Goal: Information Seeking & Learning: Find specific fact

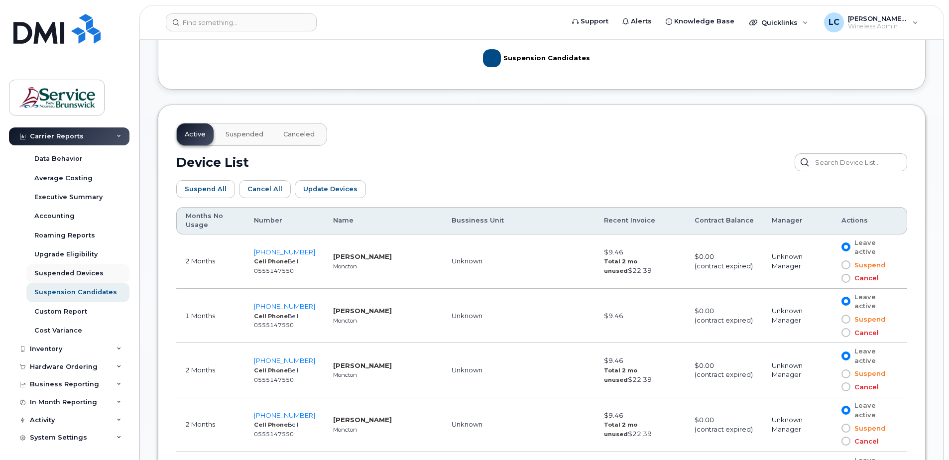
scroll to position [72, 0]
click at [53, 347] on div "Inventory" at bounding box center [46, 348] width 32 height 8
click at [62, 365] on div "Mobility Devices" at bounding box center [62, 366] width 56 height 9
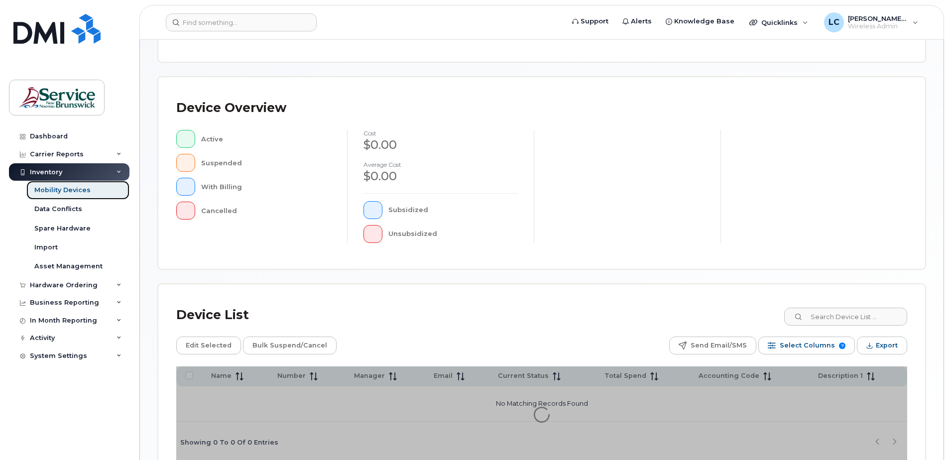
scroll to position [199, 0]
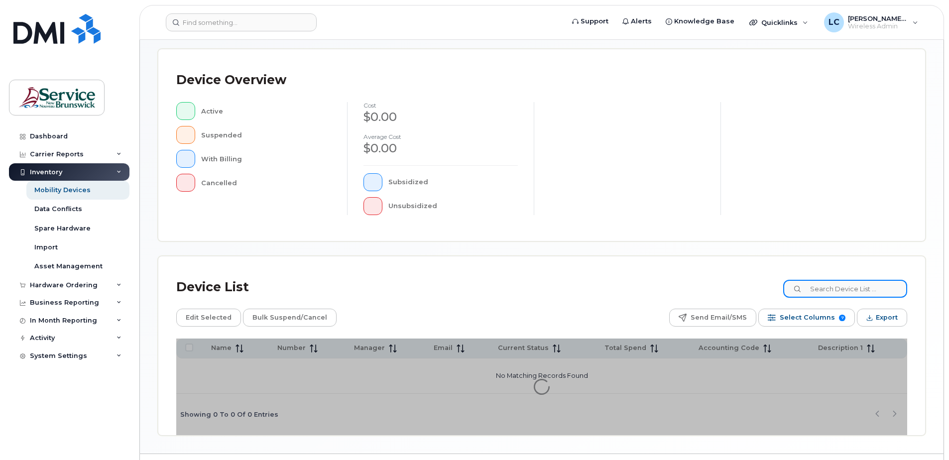
click at [839, 287] on input at bounding box center [845, 289] width 124 height 18
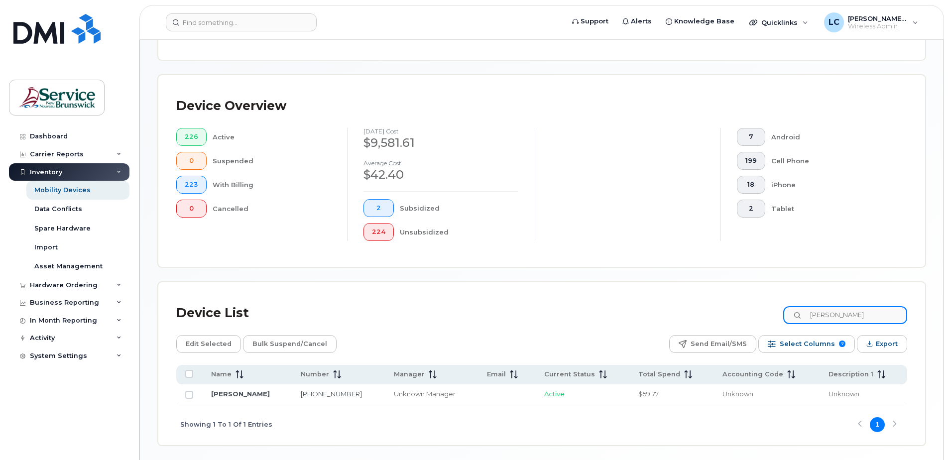
scroll to position [225, 0]
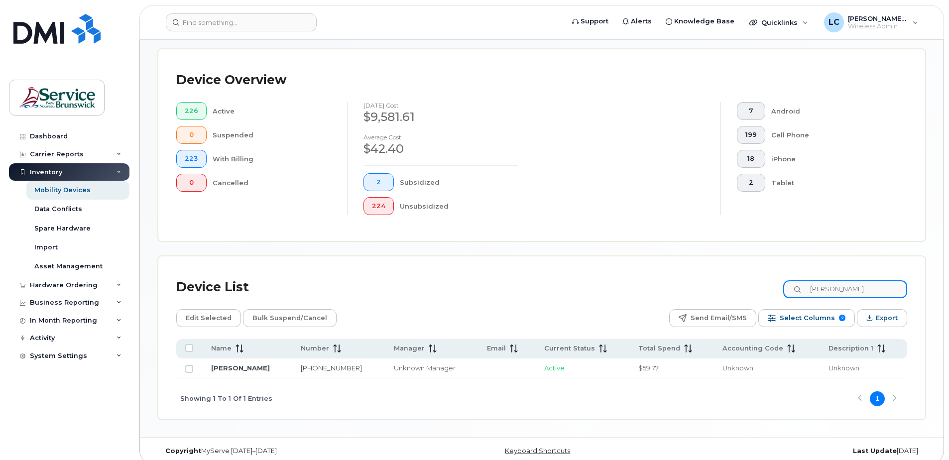
type input "[PERSON_NAME]"
click at [188, 367] on input "Row Unselected" at bounding box center [189, 369] width 8 height 8
checkbox input "true"
click at [214, 317] on span "Edit Selected" at bounding box center [209, 318] width 46 height 15
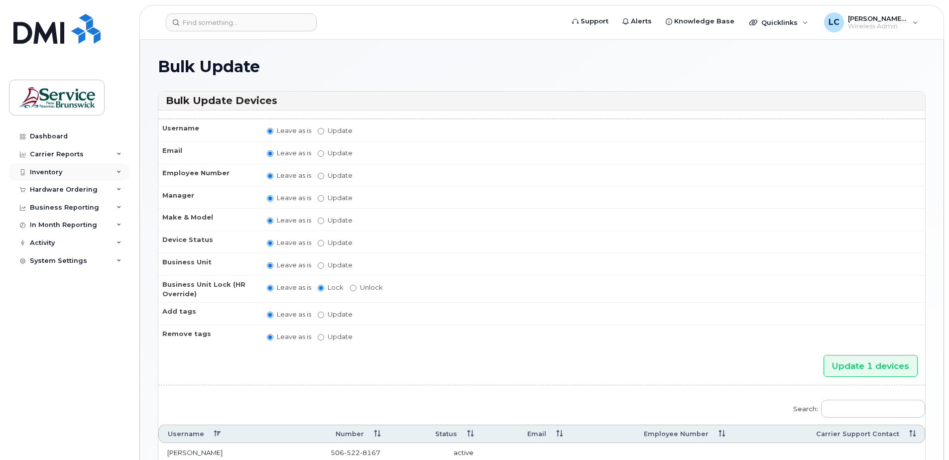
click at [76, 170] on div "Inventory" at bounding box center [69, 172] width 120 height 18
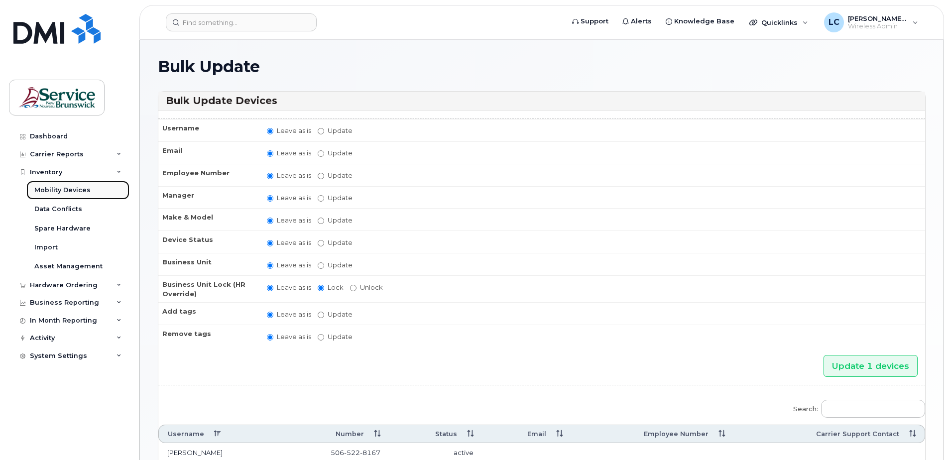
click at [73, 190] on div "Mobility Devices" at bounding box center [62, 190] width 56 height 9
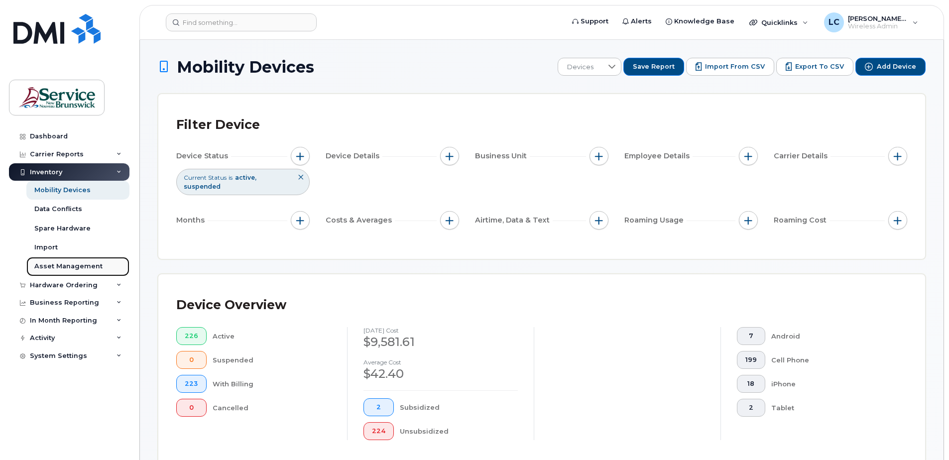
click at [77, 262] on div "Asset Management" at bounding box center [68, 266] width 68 height 9
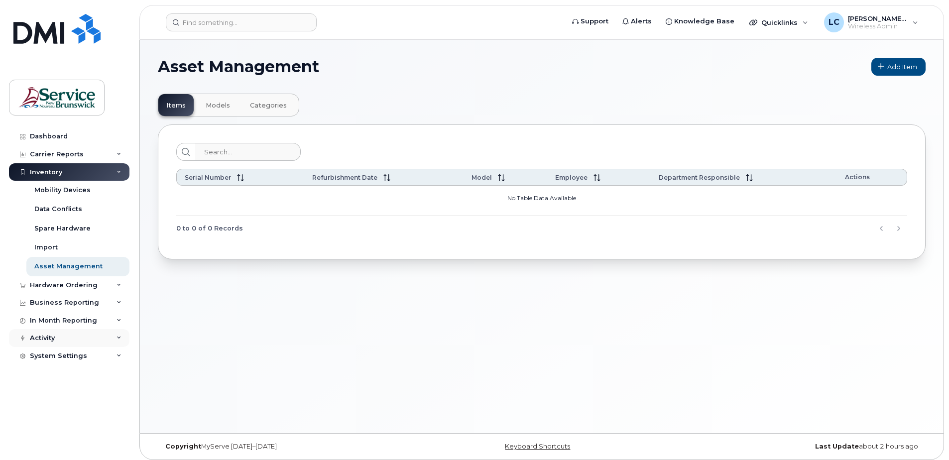
click at [65, 338] on div "Activity" at bounding box center [69, 338] width 120 height 18
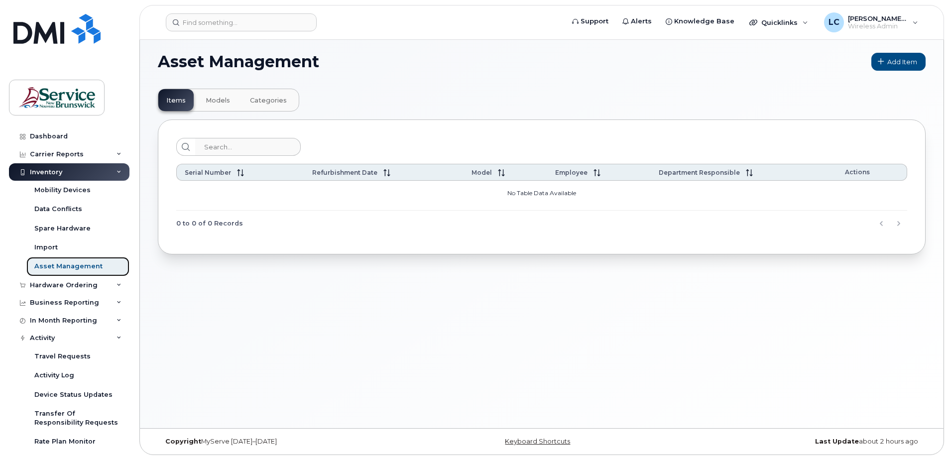
click at [58, 262] on div "Asset Management" at bounding box center [68, 266] width 68 height 9
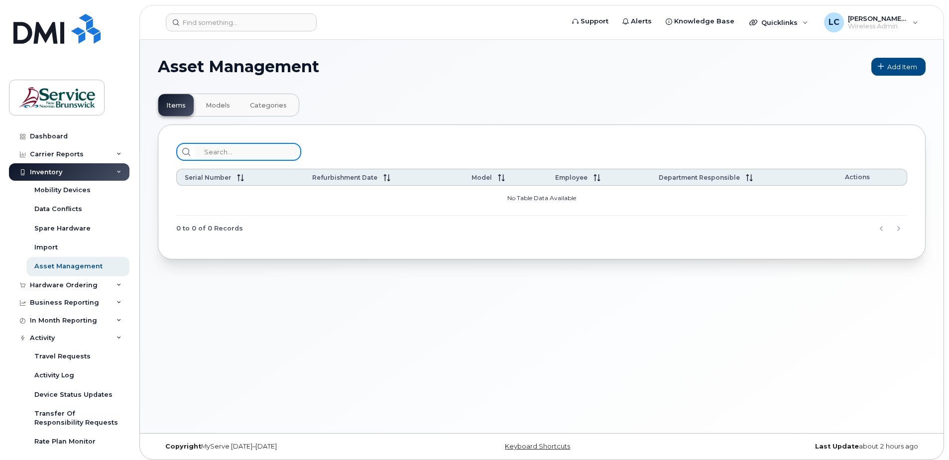
click at [231, 153] on input "search" at bounding box center [248, 152] width 106 height 18
click at [94, 151] on div "Carrier Reports" at bounding box center [69, 154] width 120 height 18
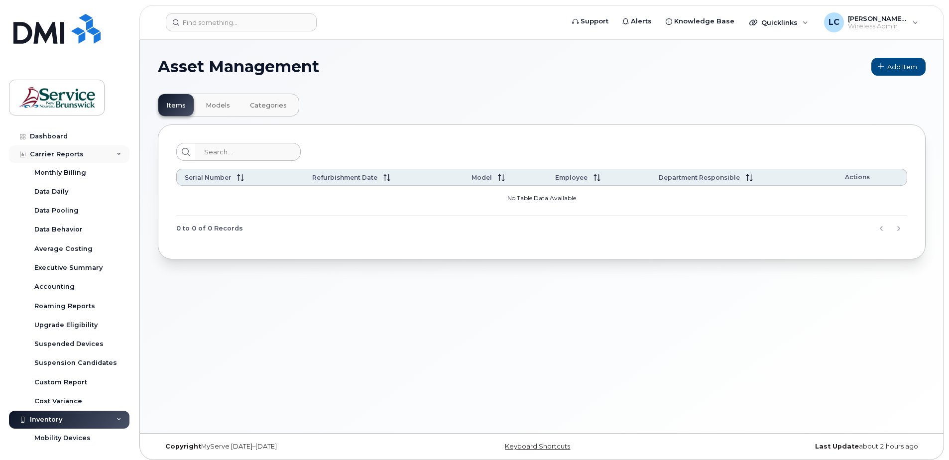
click at [59, 153] on div "Carrier Reports" at bounding box center [57, 154] width 54 height 8
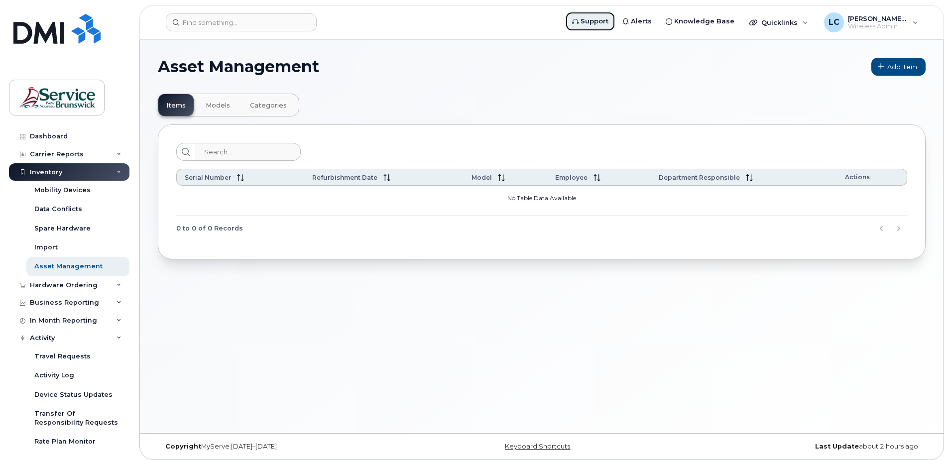
click at [589, 21] on span "Support" at bounding box center [594, 21] width 28 height 10
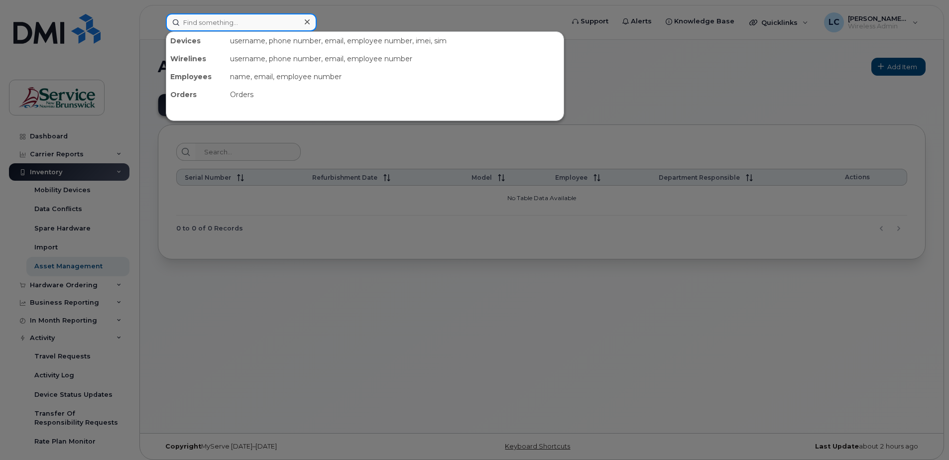
click at [193, 22] on input at bounding box center [241, 22] width 151 height 18
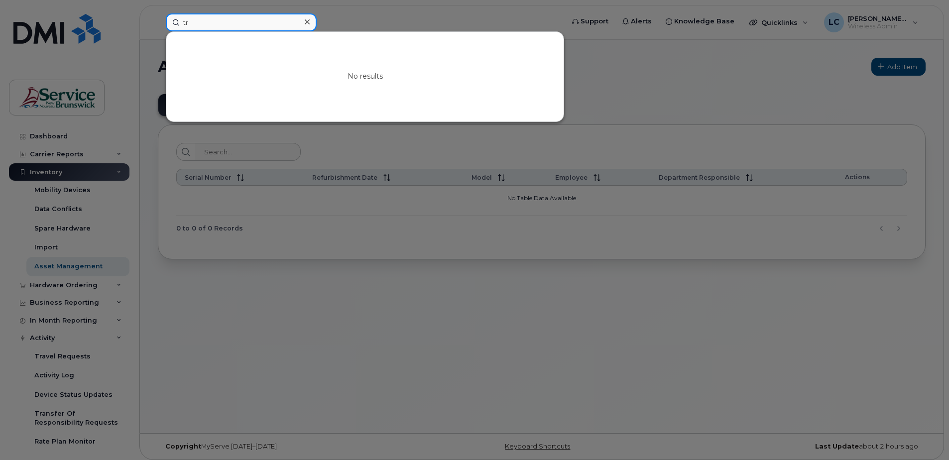
type input "t"
type input "change account"
click at [308, 20] on icon at bounding box center [307, 22] width 5 height 8
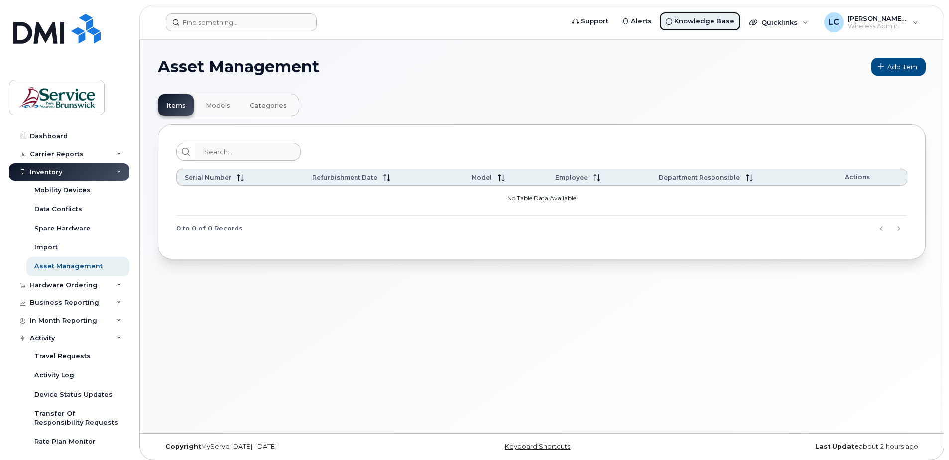
click at [706, 21] on span "Knowledge Base" at bounding box center [704, 21] width 60 height 10
click at [199, 348] on div "Asset Management Add Item Items Models Categories Serial Number Refurbishment D…" at bounding box center [541, 236] width 803 height 393
click at [364, 369] on div "Asset Management Add Item Items Models Categories Serial Number Refurbishment D…" at bounding box center [541, 236] width 803 height 393
click at [55, 191] on div "Mobility Devices" at bounding box center [62, 190] width 56 height 9
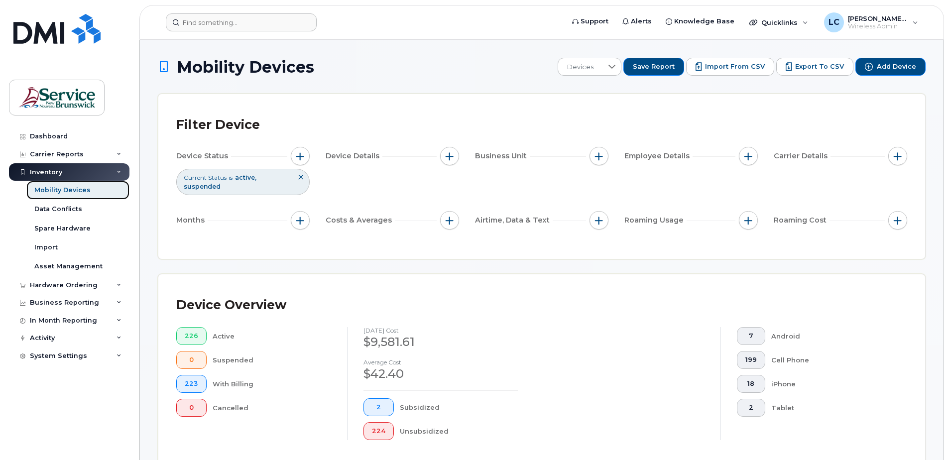
click at [78, 188] on div "Mobility Devices" at bounding box center [62, 190] width 56 height 9
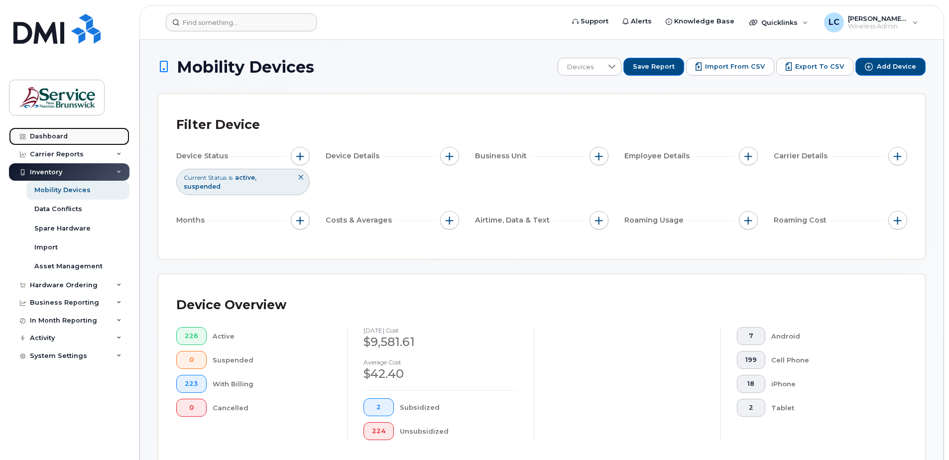
click at [58, 134] on div "Dashboard" at bounding box center [49, 136] width 38 height 8
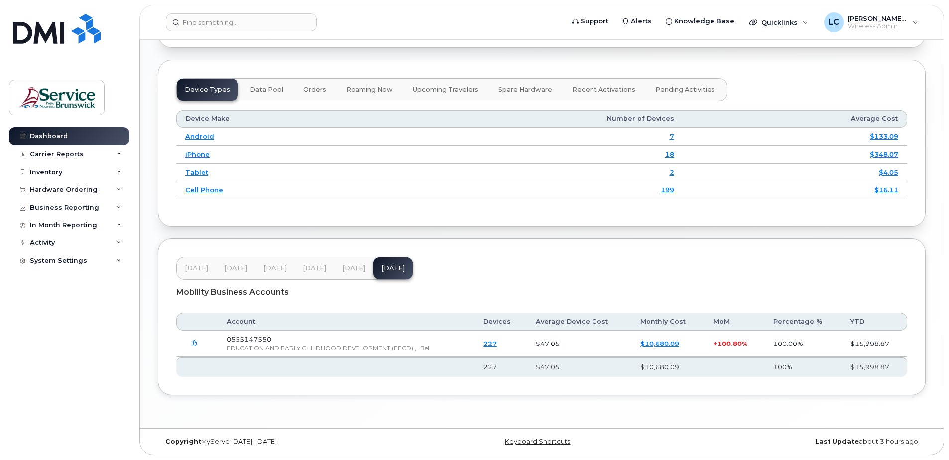
scroll to position [1179, 0]
click at [194, 344] on icon "button" at bounding box center [194, 343] width 6 height 6
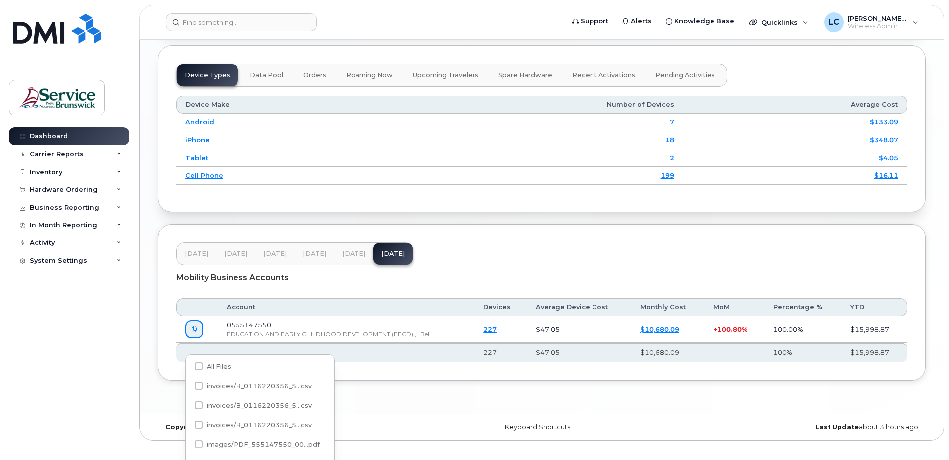
click at [196, 332] on icon "button" at bounding box center [194, 329] width 6 height 6
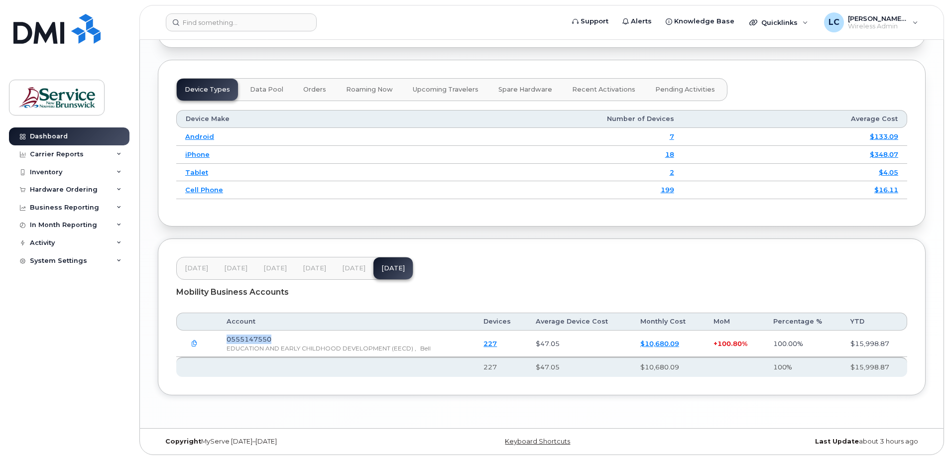
drag, startPoint x: 284, startPoint y: 340, endPoint x: 218, endPoint y: 342, distance: 65.7
click at [218, 342] on td "0555147550 EDUCATION AND EARLY CHILDHOOD DEVELOPMENT (EECD) , Bell" at bounding box center [345, 343] width 257 height 26
copy span "0555147550"
